Goal: Information Seeking & Learning: Learn about a topic

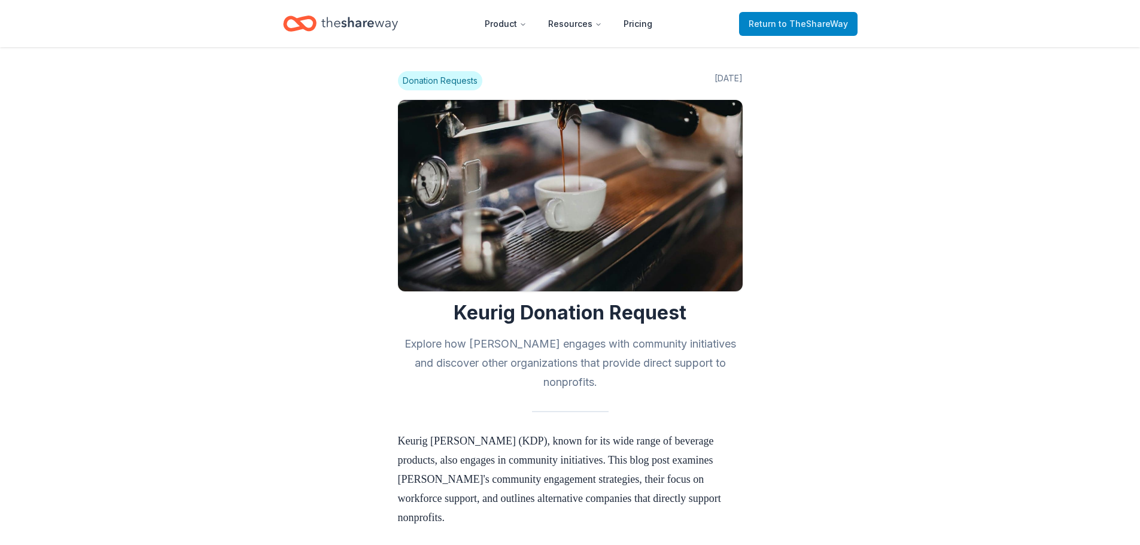
click at [769, 23] on span "Return to TheShareWay" at bounding box center [798, 24] width 99 height 14
click at [775, 22] on span "Return to TheShareWay" at bounding box center [798, 24] width 99 height 14
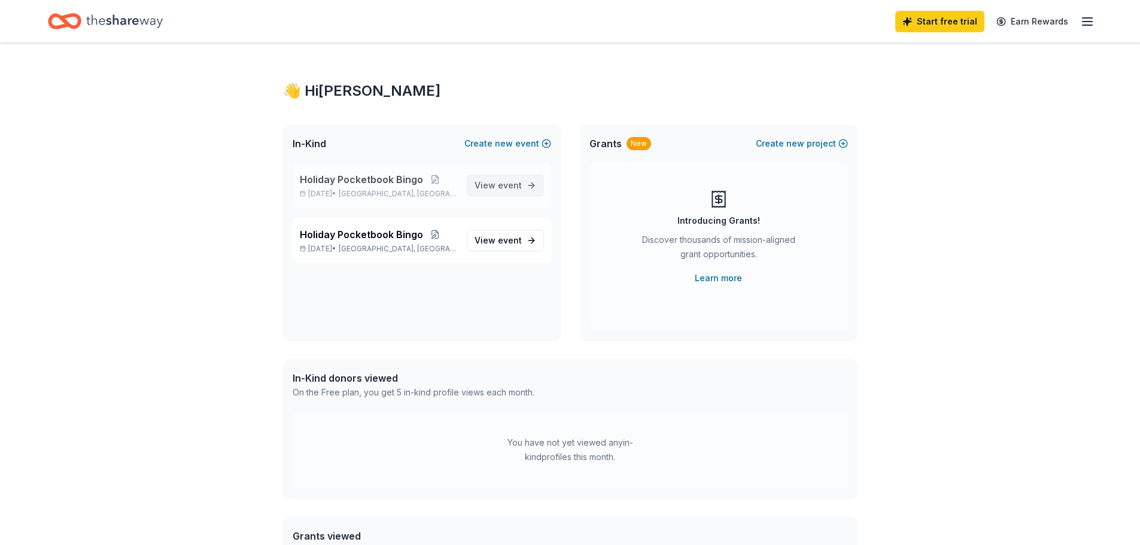
click at [490, 184] on span "View event" at bounding box center [498, 185] width 47 height 14
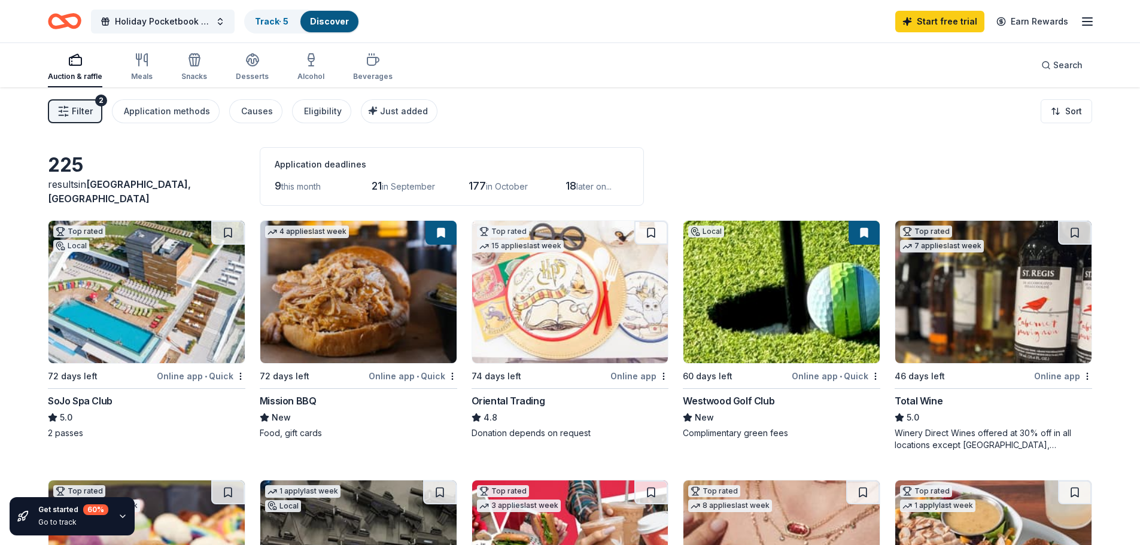
click at [72, 110] on span "Filter" at bounding box center [82, 111] width 21 height 14
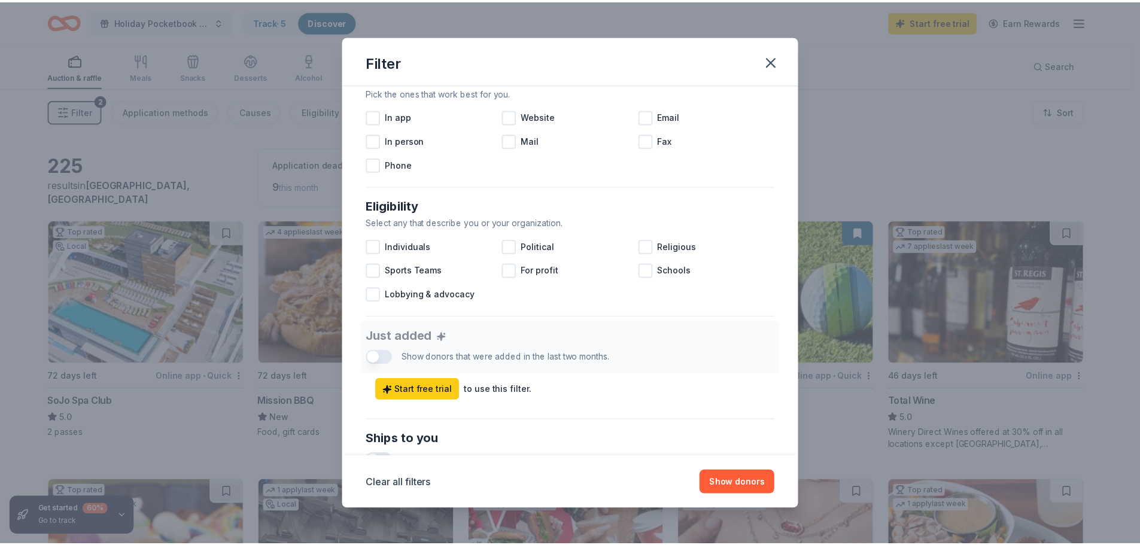
scroll to position [239, 0]
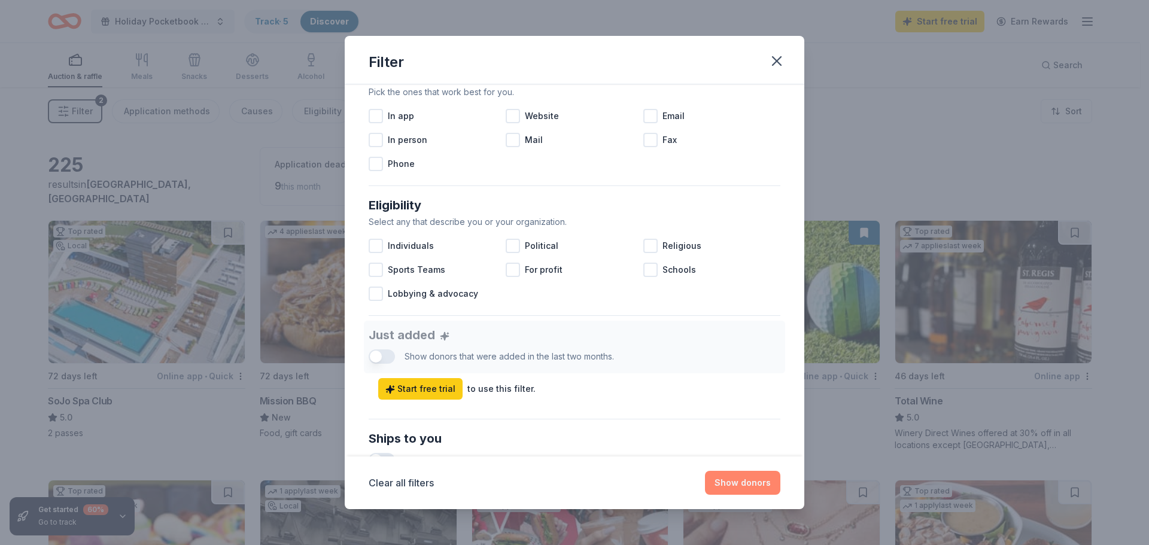
click at [721, 481] on button "Show donors" at bounding box center [742, 483] width 75 height 24
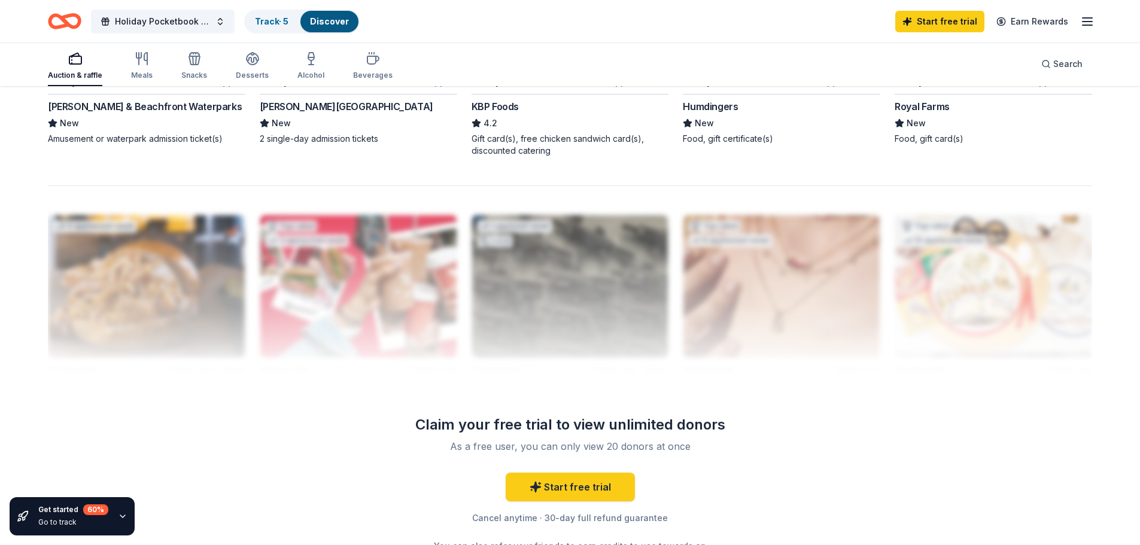
scroll to position [1137, 0]
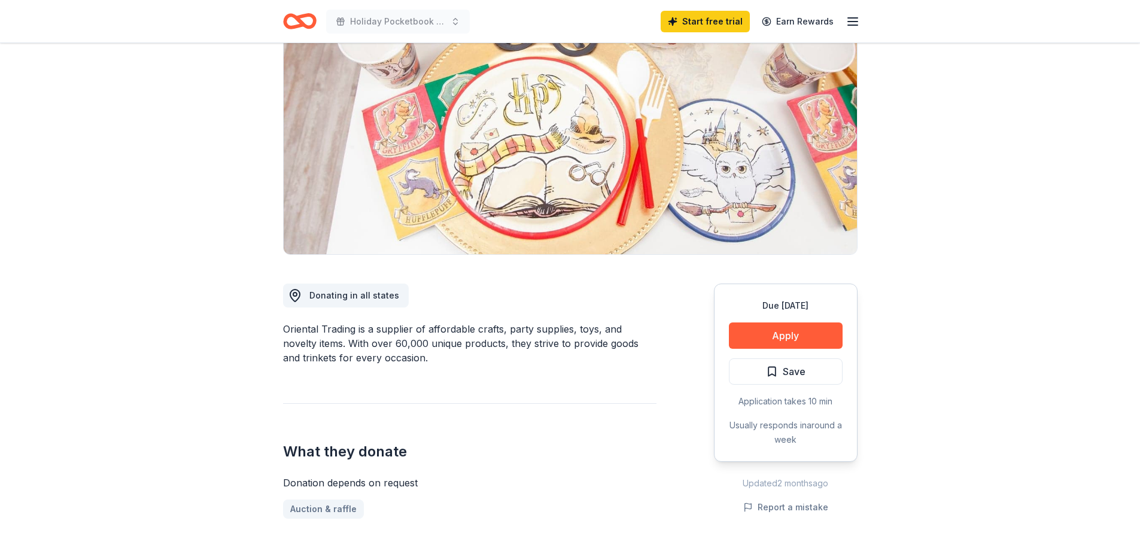
scroll to position [299, 0]
